Goal: Check status: Check status

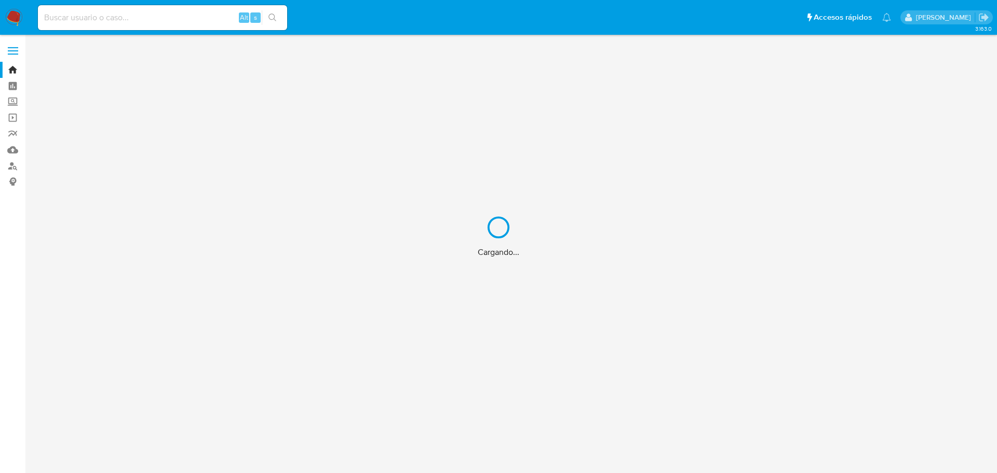
click at [112, 18] on div "Cargando..." at bounding box center [498, 236] width 997 height 473
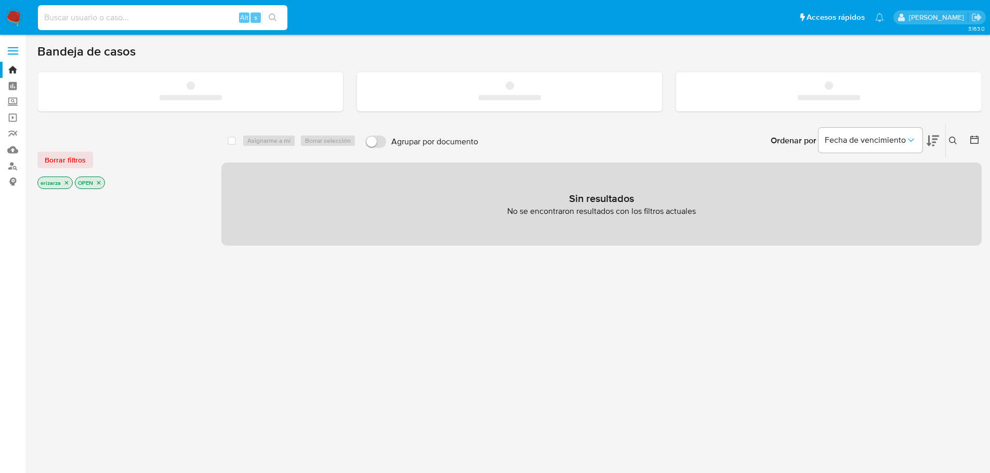
click at [74, 16] on input at bounding box center [162, 18] width 249 height 14
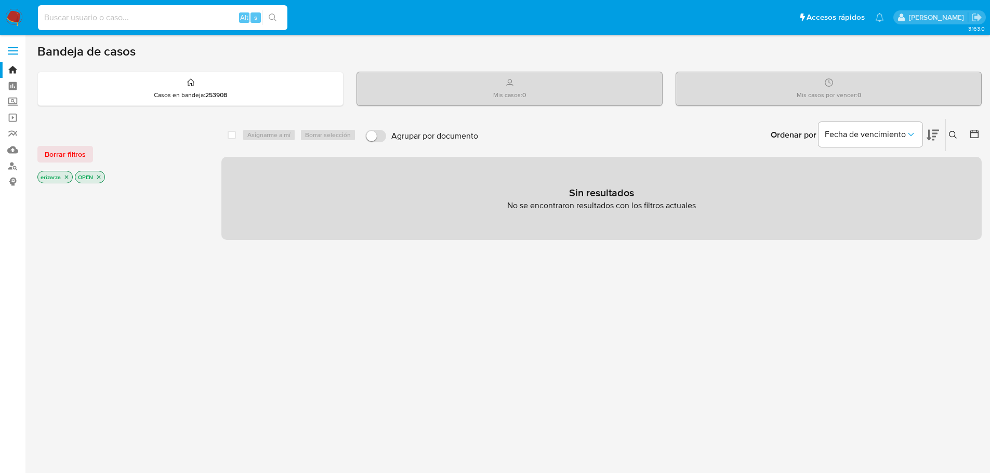
paste input "264098196"
type input "264098196"
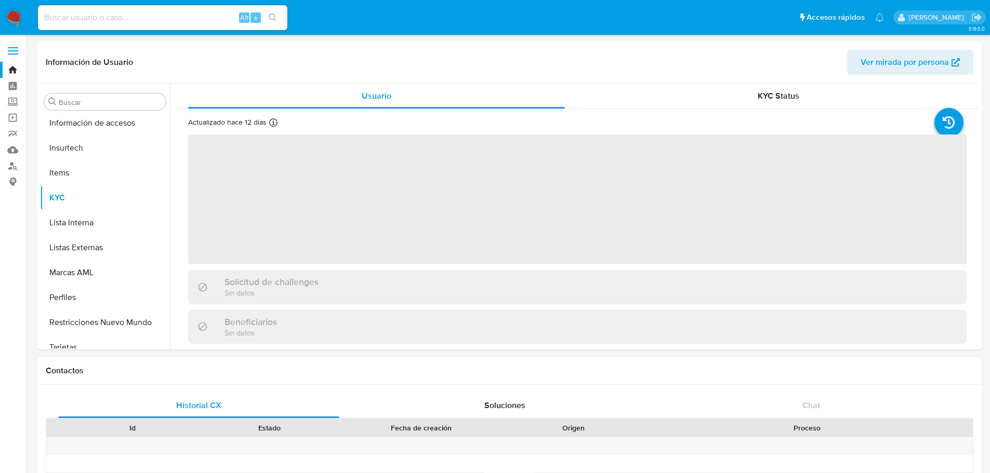
scroll to position [514, 0]
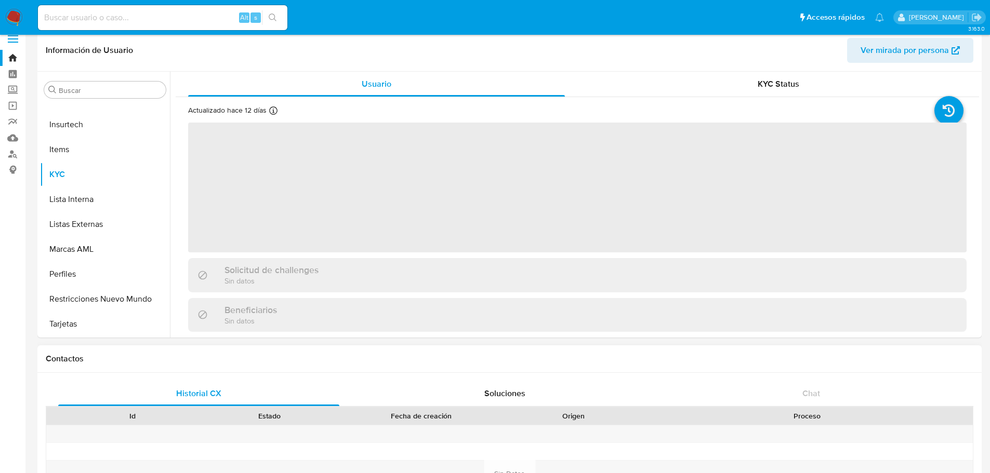
select select "10"
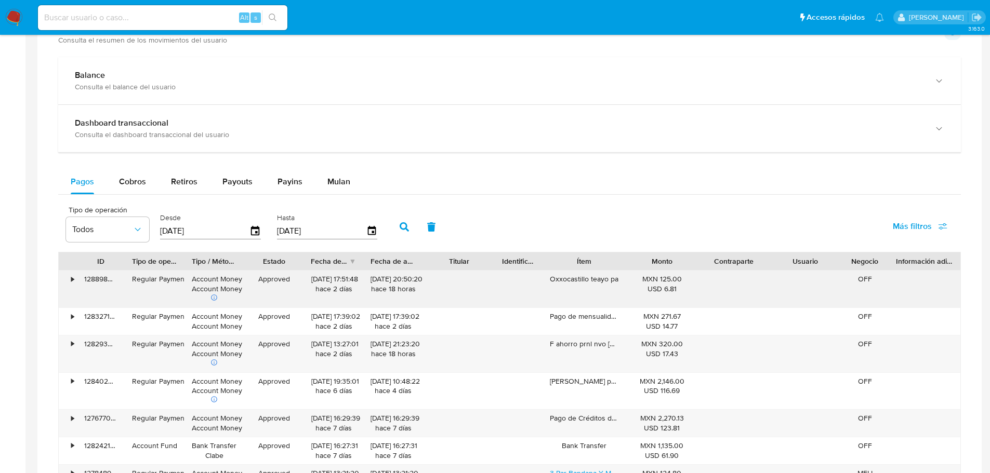
scroll to position [564, 0]
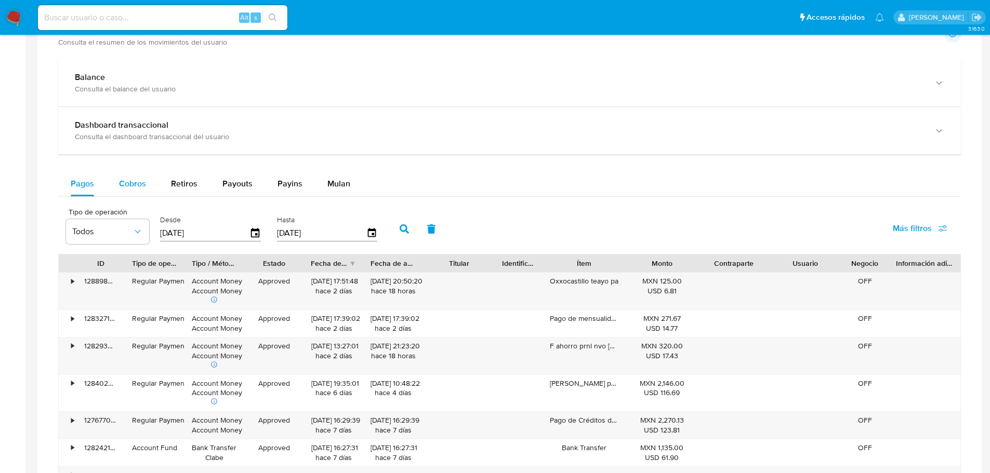
click at [130, 189] on span "Cobros" at bounding box center [132, 184] width 27 height 12
select select "10"
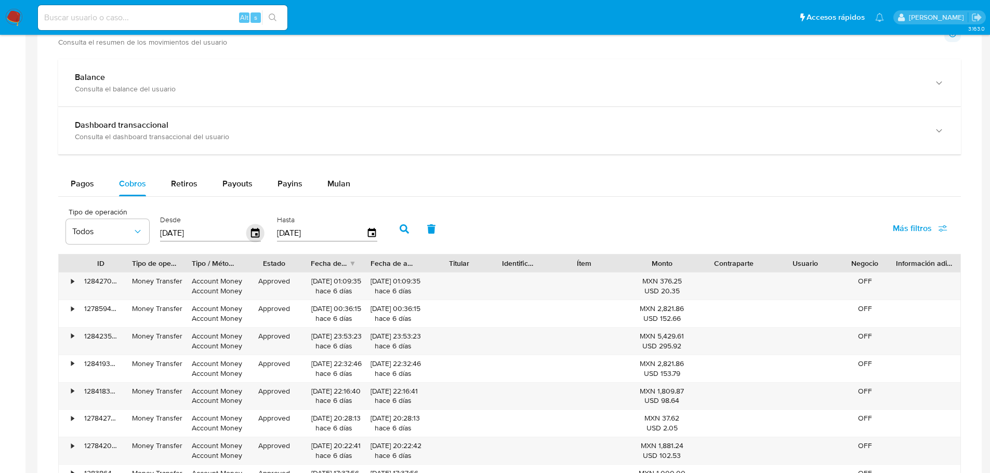
click at [256, 230] on icon "button" at bounding box center [255, 232] width 8 height 9
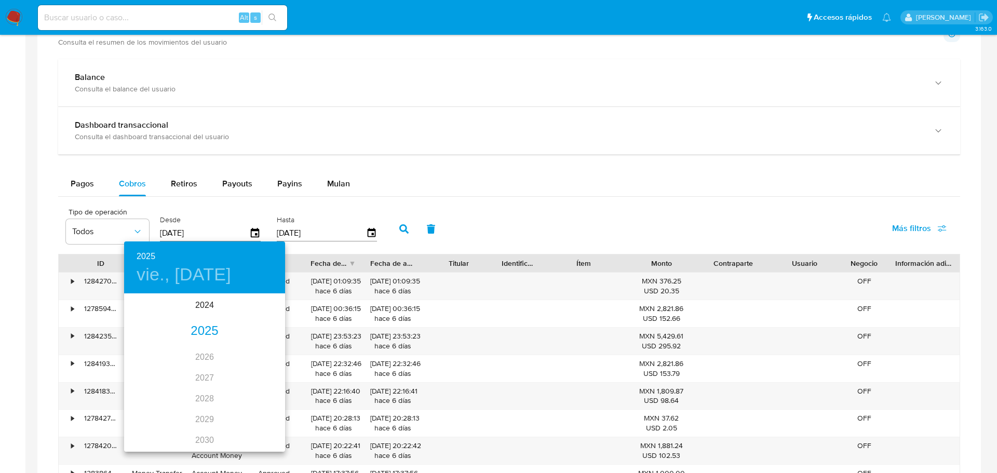
click at [208, 329] on div "2025" at bounding box center [204, 331] width 161 height 21
click at [251, 395] on div "sep." at bounding box center [259, 392] width 54 height 39
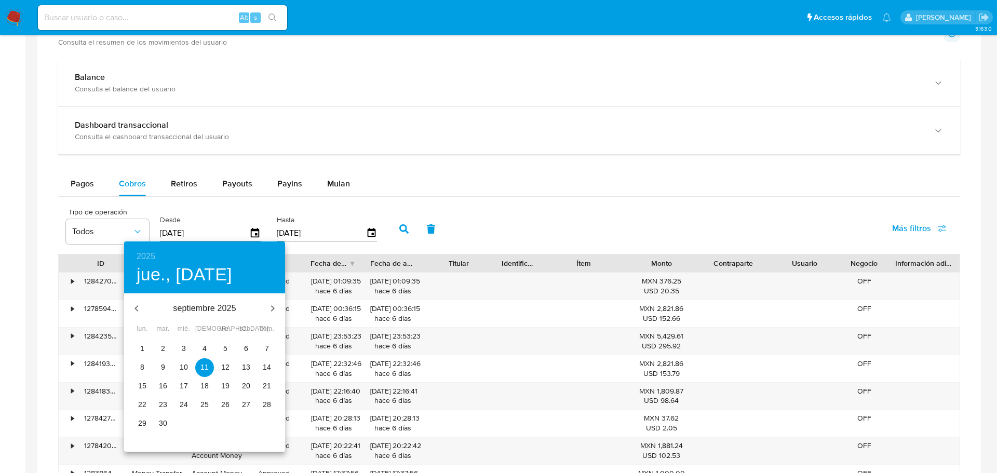
click at [142, 429] on p "29" at bounding box center [142, 423] width 8 height 10
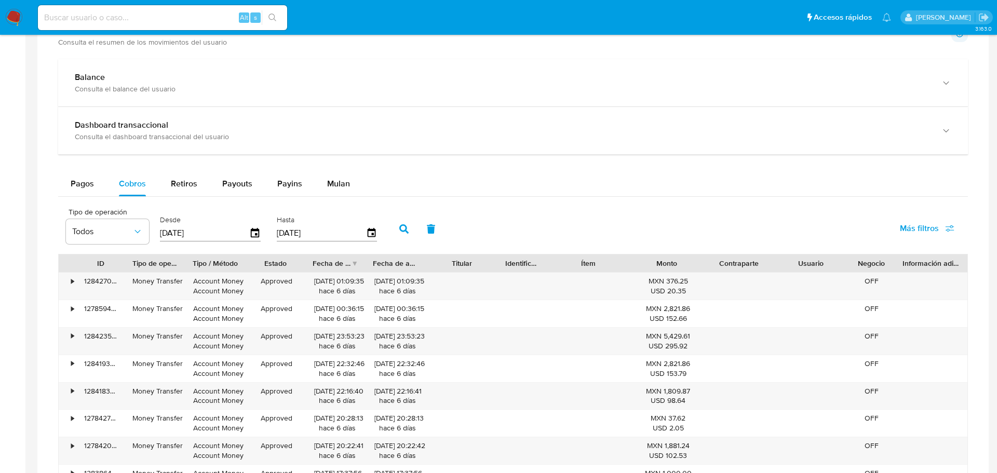
type input "29/09/2025"
click at [365, 235] on input "[DATE]" at bounding box center [321, 233] width 89 height 17
click at [367, 243] on div "Hasta 08/10/2025" at bounding box center [327, 228] width 101 height 42
click at [368, 235] on icon "button" at bounding box center [371, 232] width 8 height 9
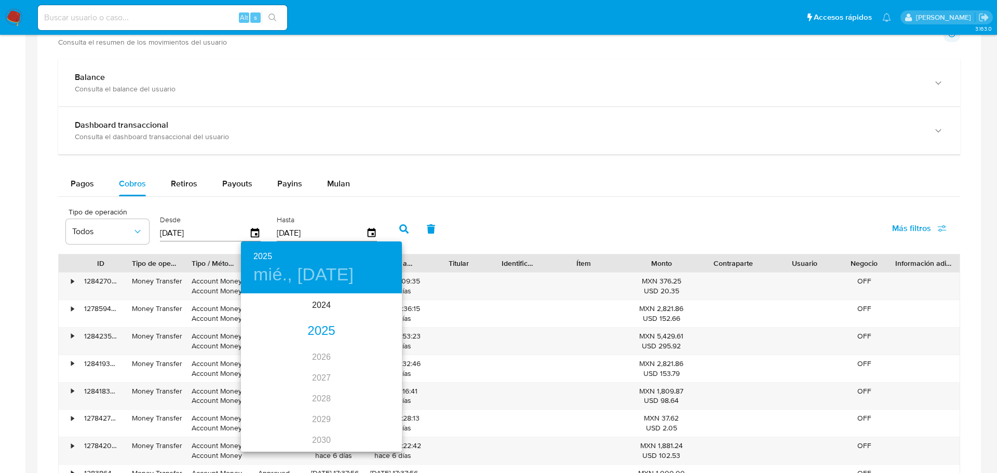
click at [327, 333] on div "2025" at bounding box center [321, 331] width 161 height 21
click at [369, 396] on div "sep." at bounding box center [376, 392] width 54 height 39
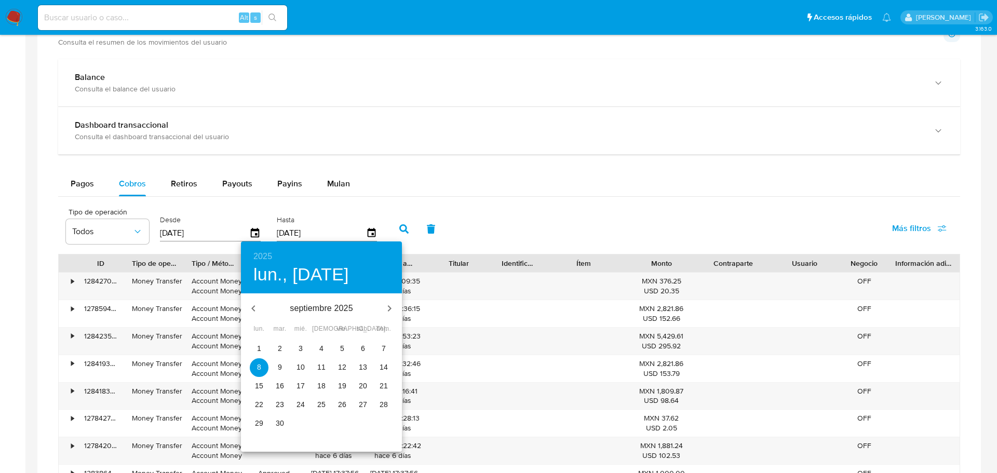
click at [262, 420] on p "29" at bounding box center [259, 423] width 8 height 10
type input "29/09/2025"
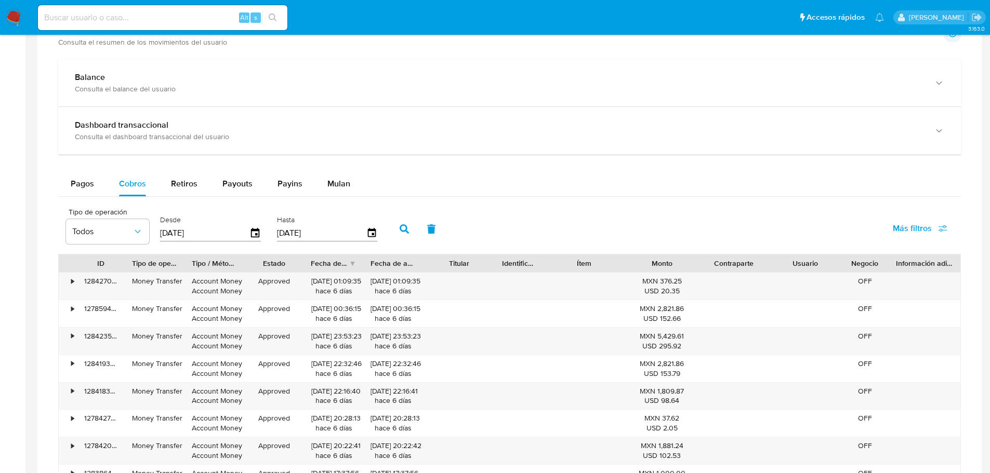
click at [404, 226] on icon "button" at bounding box center [403, 228] width 9 height 9
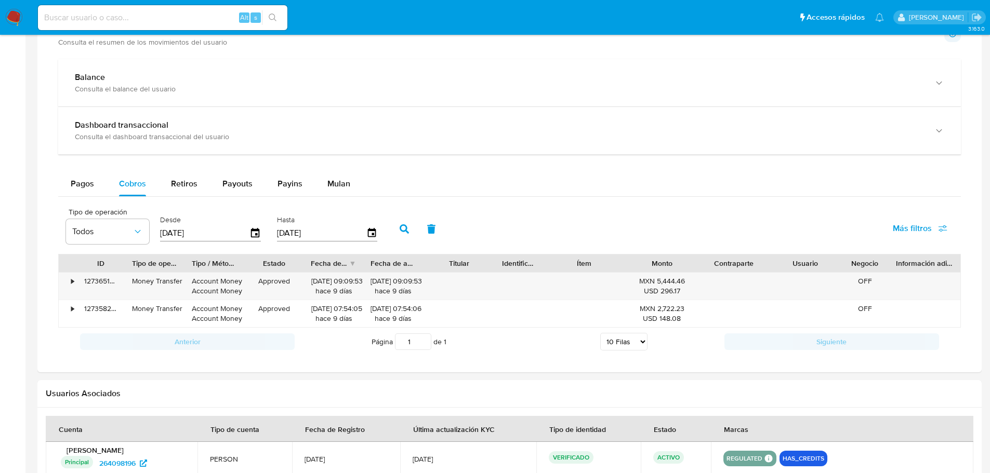
scroll to position [616, 0]
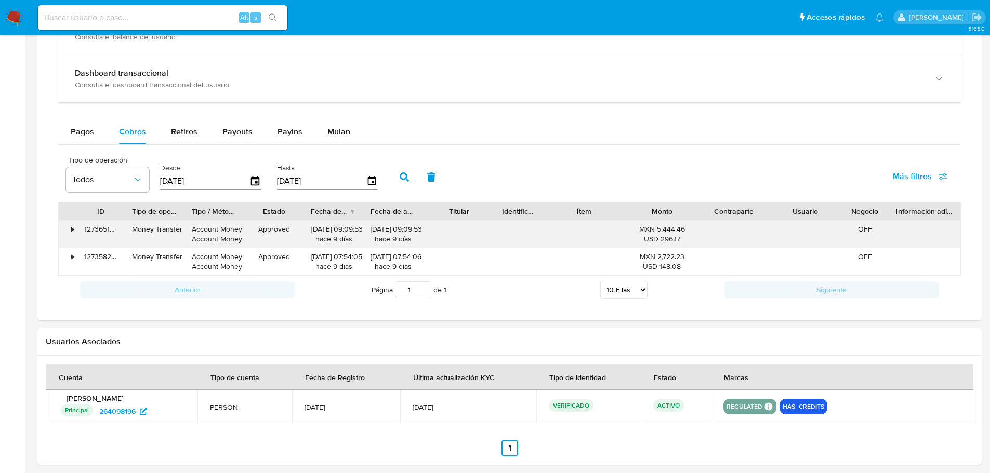
click at [73, 234] on div "•" at bounding box center [72, 229] width 3 height 10
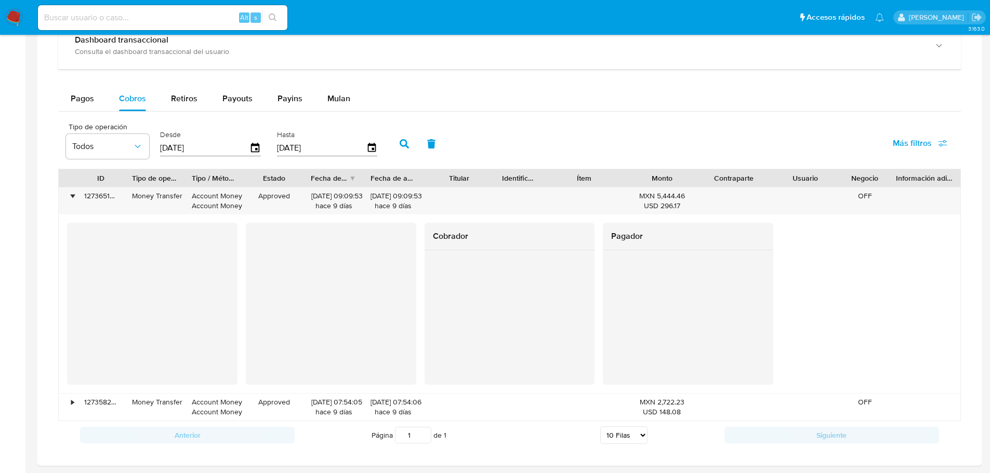
scroll to position [668, 0]
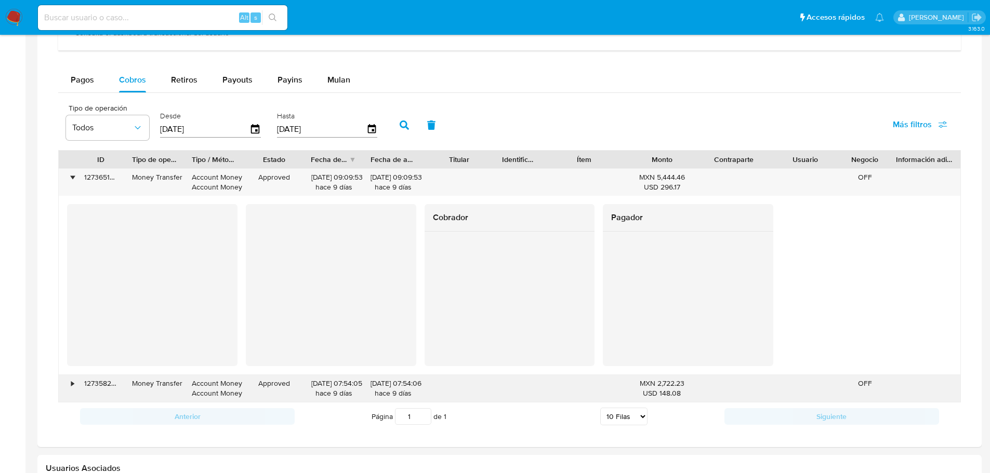
click at [72, 383] on div "•" at bounding box center [72, 384] width 3 height 10
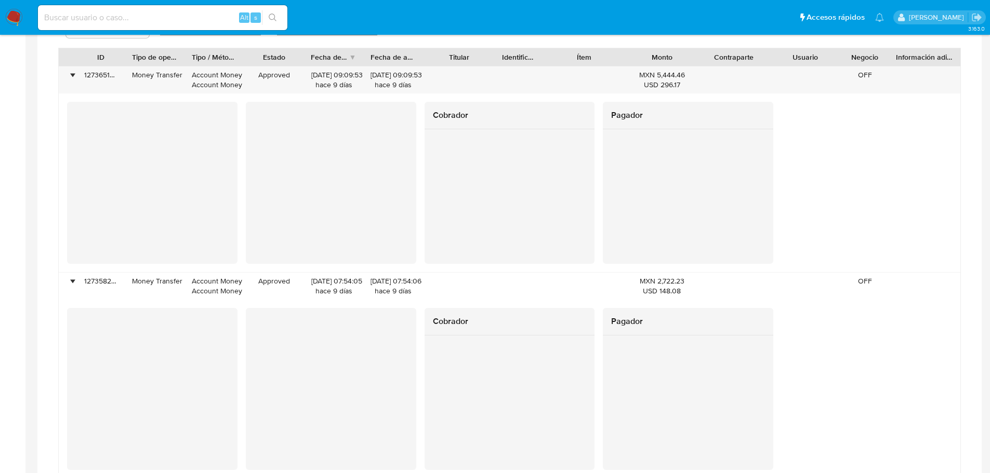
scroll to position [772, 0]
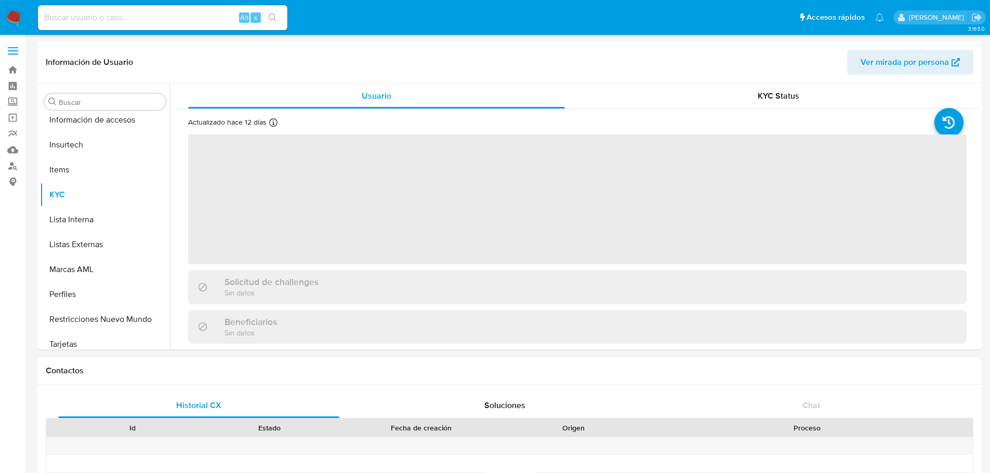
scroll to position [514, 0]
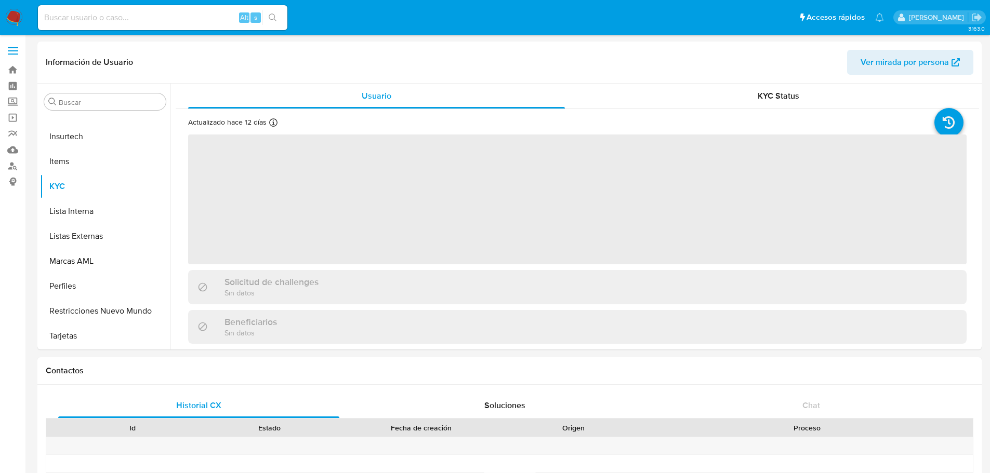
select select "10"
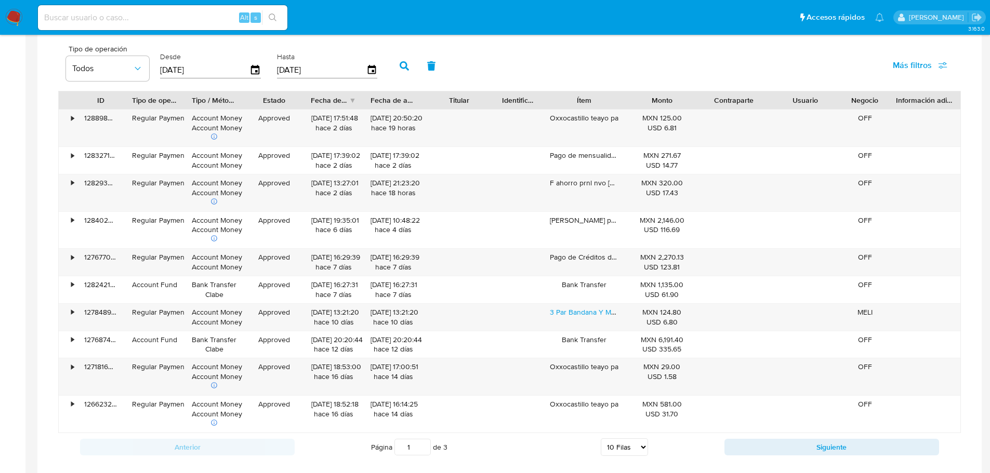
scroll to position [312, 0]
